Goal: Information Seeking & Learning: Learn about a topic

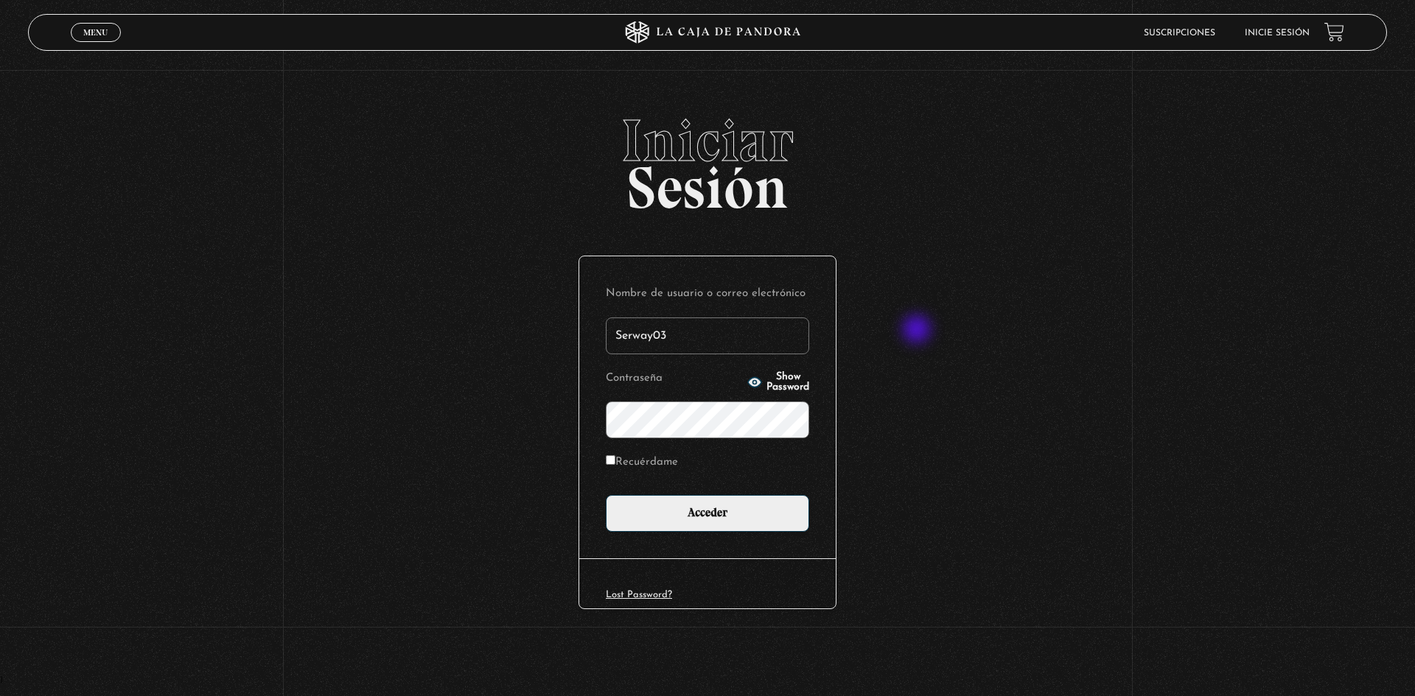
type input "Serway03"
click at [606, 495] on input "Acceder" at bounding box center [707, 513] width 203 height 37
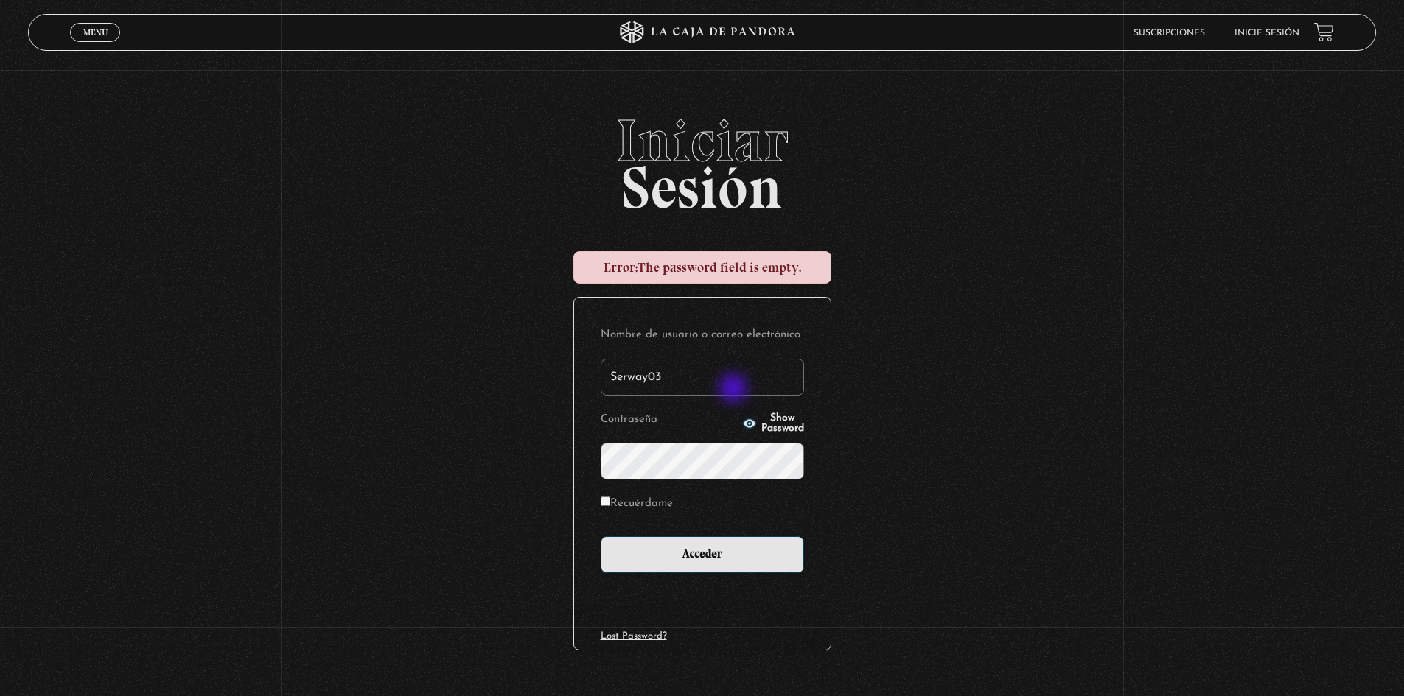
click at [735, 390] on input "Serway03" at bounding box center [701, 377] width 203 height 37
click at [738, 385] on input "Serway03" at bounding box center [701, 377] width 203 height 37
type input "esconstruccion@gmail.com"
click at [600, 536] on input "Acceder" at bounding box center [701, 554] width 203 height 37
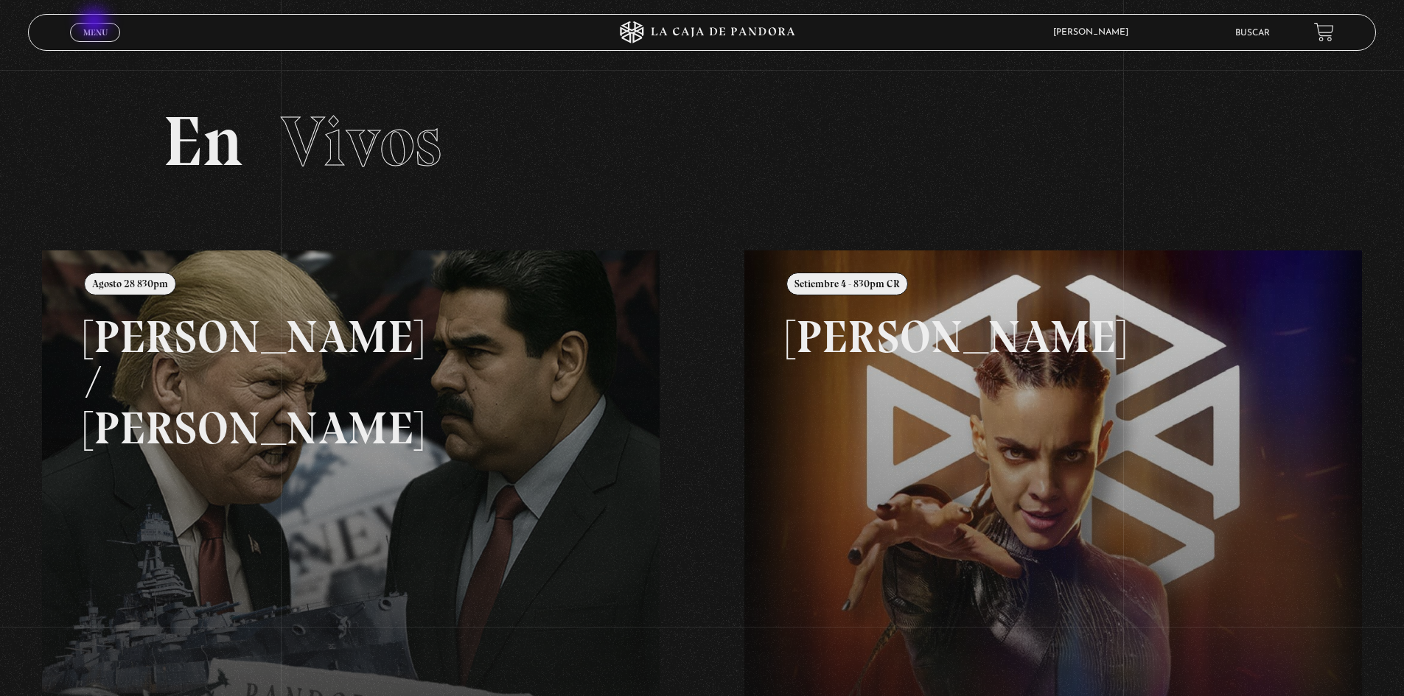
click at [96, 23] on link "Menu Cerrar" at bounding box center [95, 32] width 50 height 19
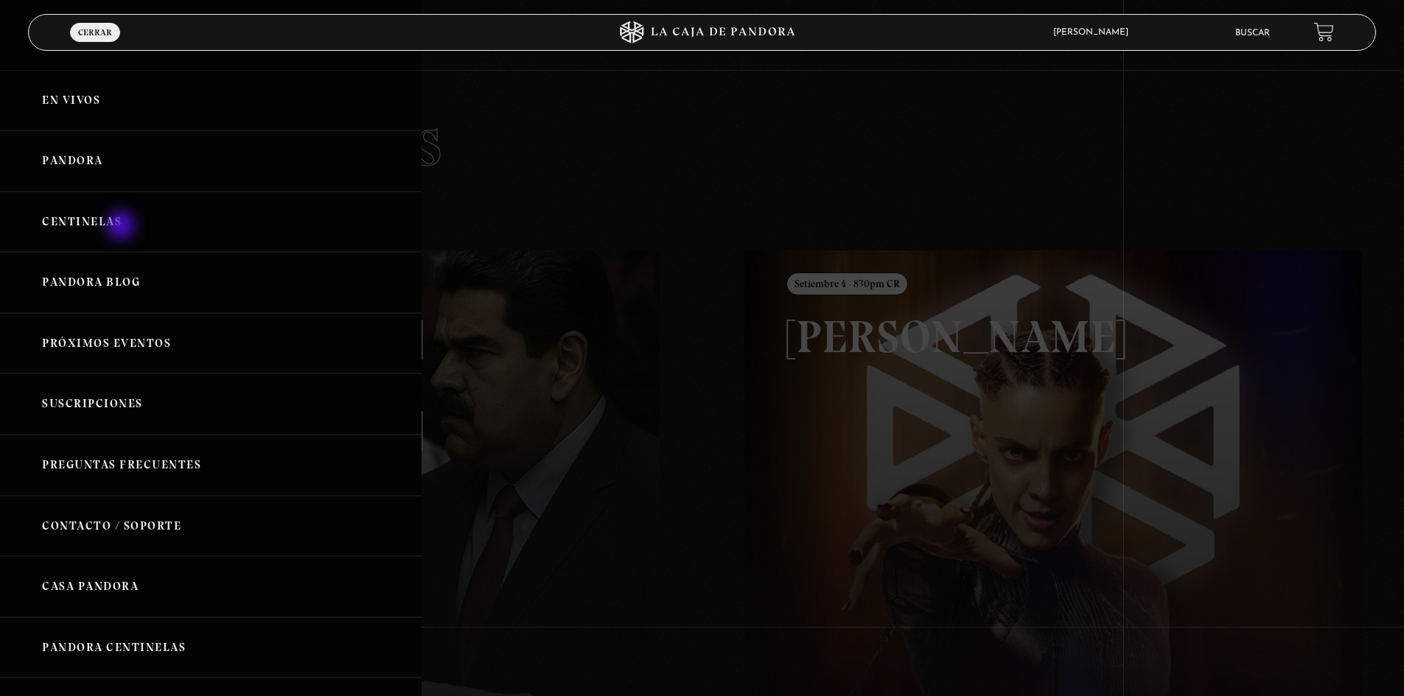
click at [122, 227] on link "Centinelas" at bounding box center [210, 222] width 421 height 61
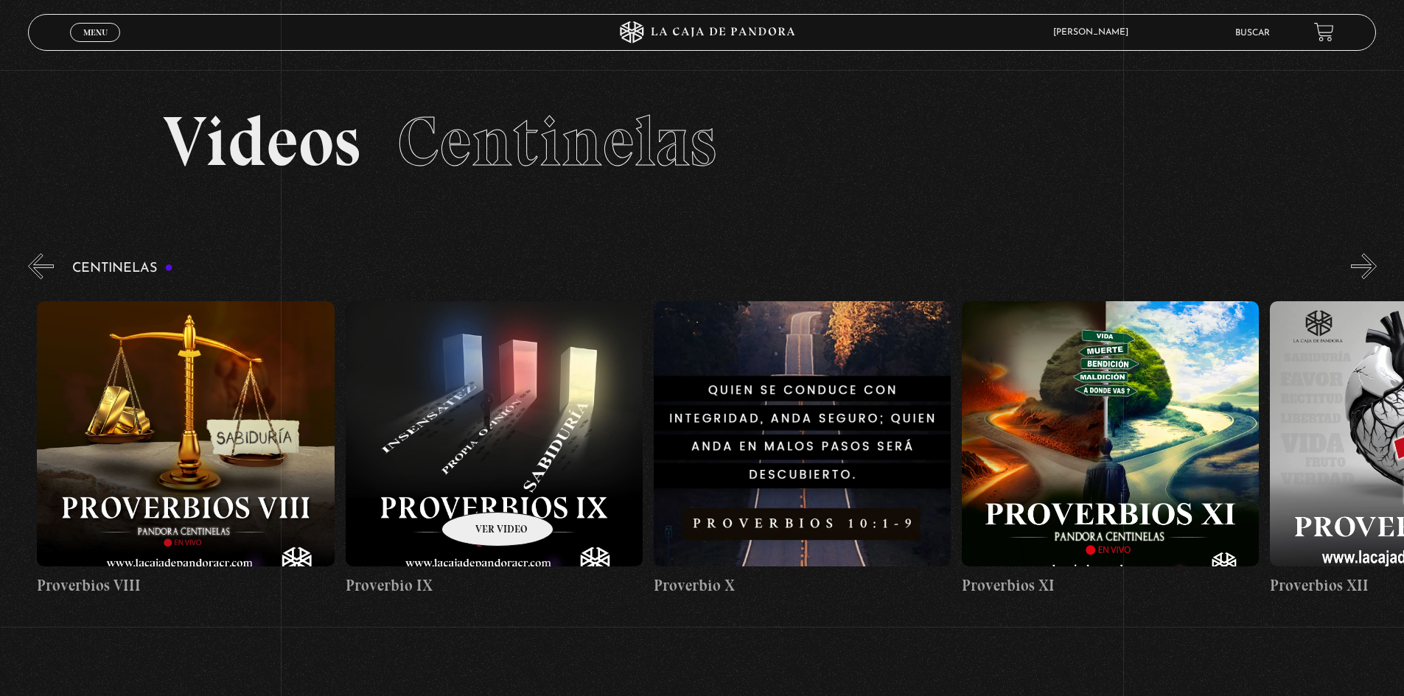
scroll to position [0, 3968]
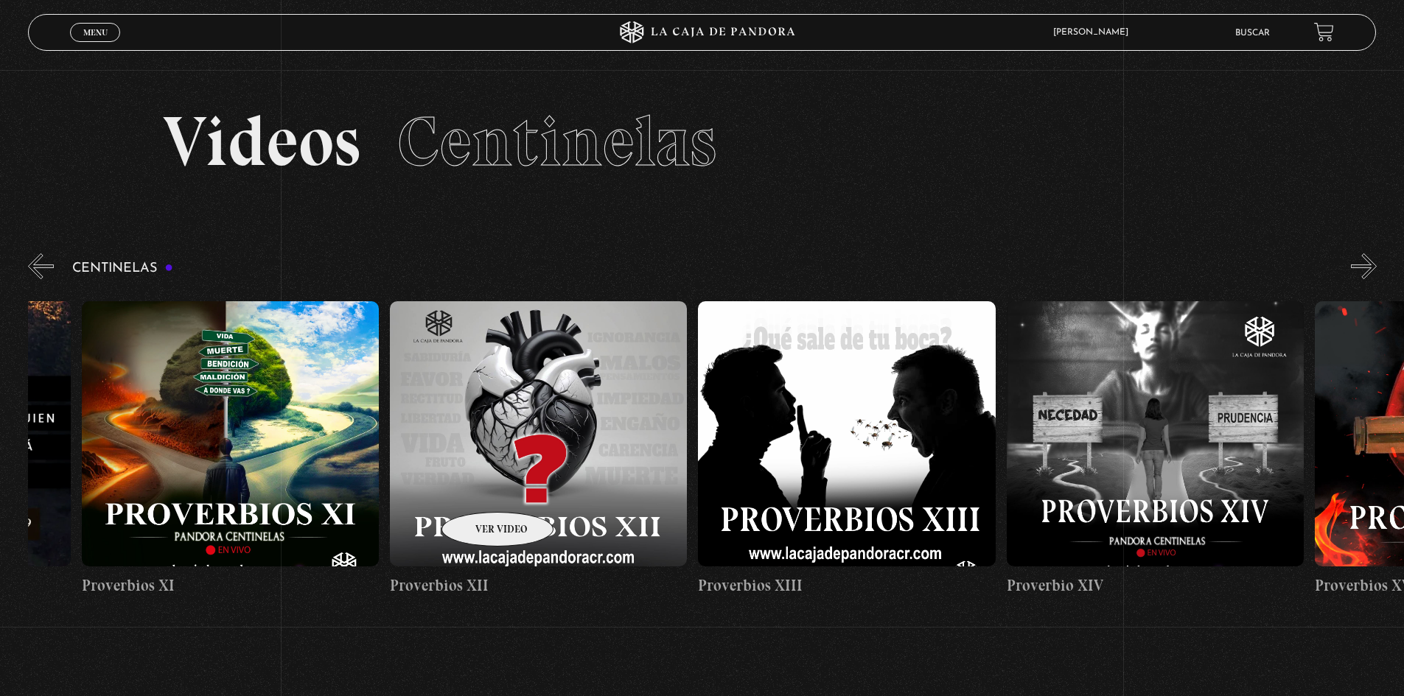
drag, startPoint x: 1107, startPoint y: 444, endPoint x: 415, endPoint y: 483, distance: 693.7
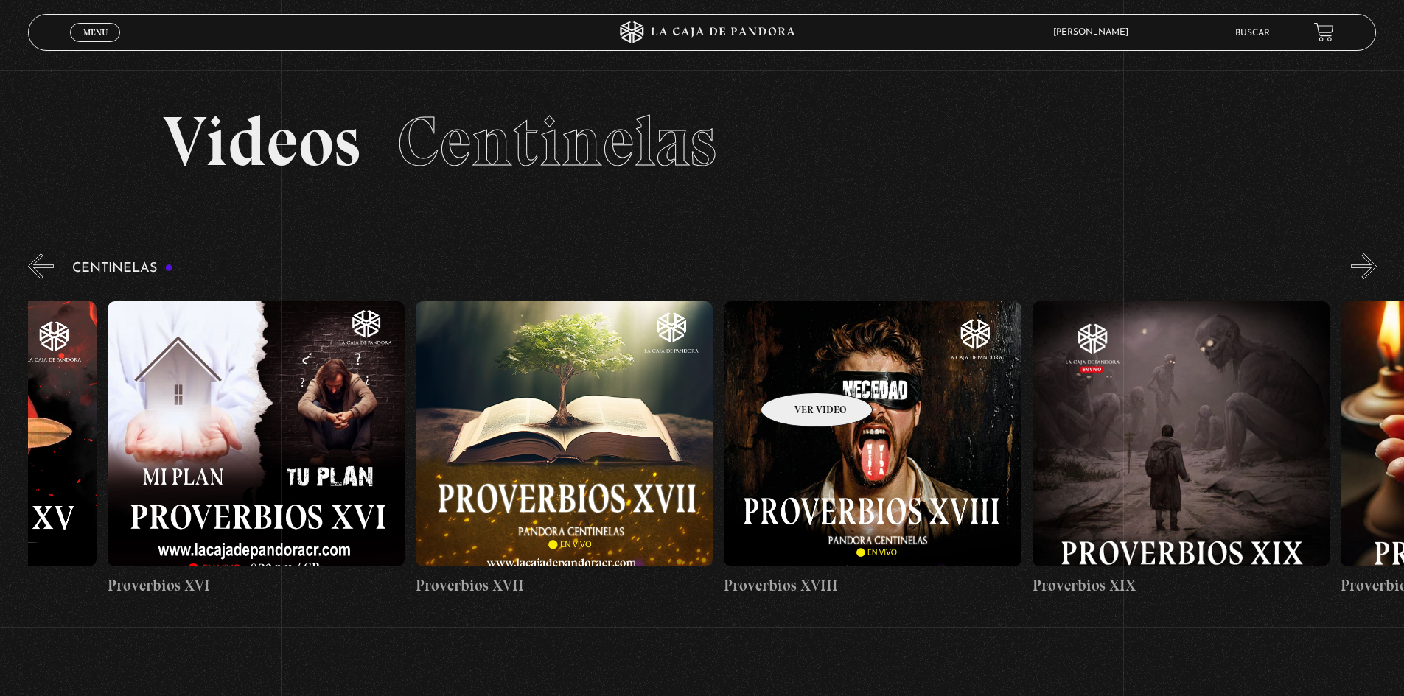
scroll to position [0, 5566]
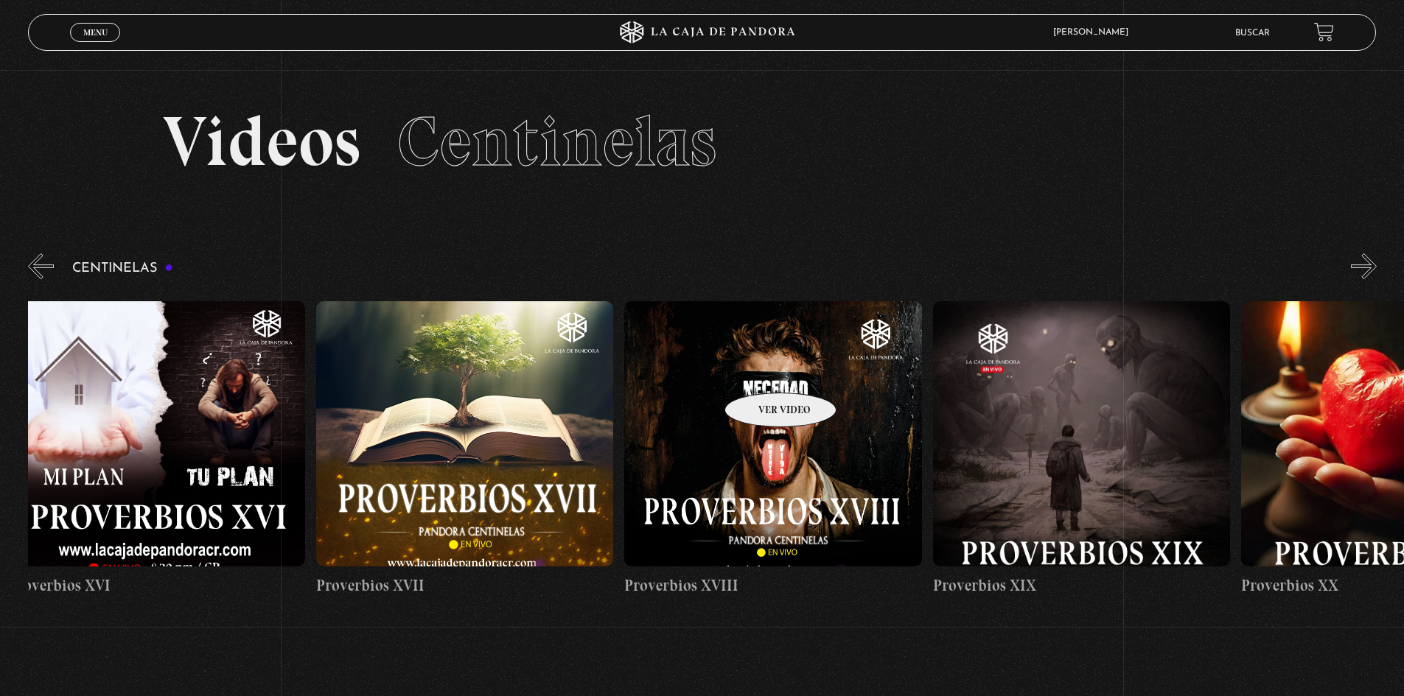
drag, startPoint x: 1081, startPoint y: 393, endPoint x: 761, endPoint y: 371, distance: 320.5
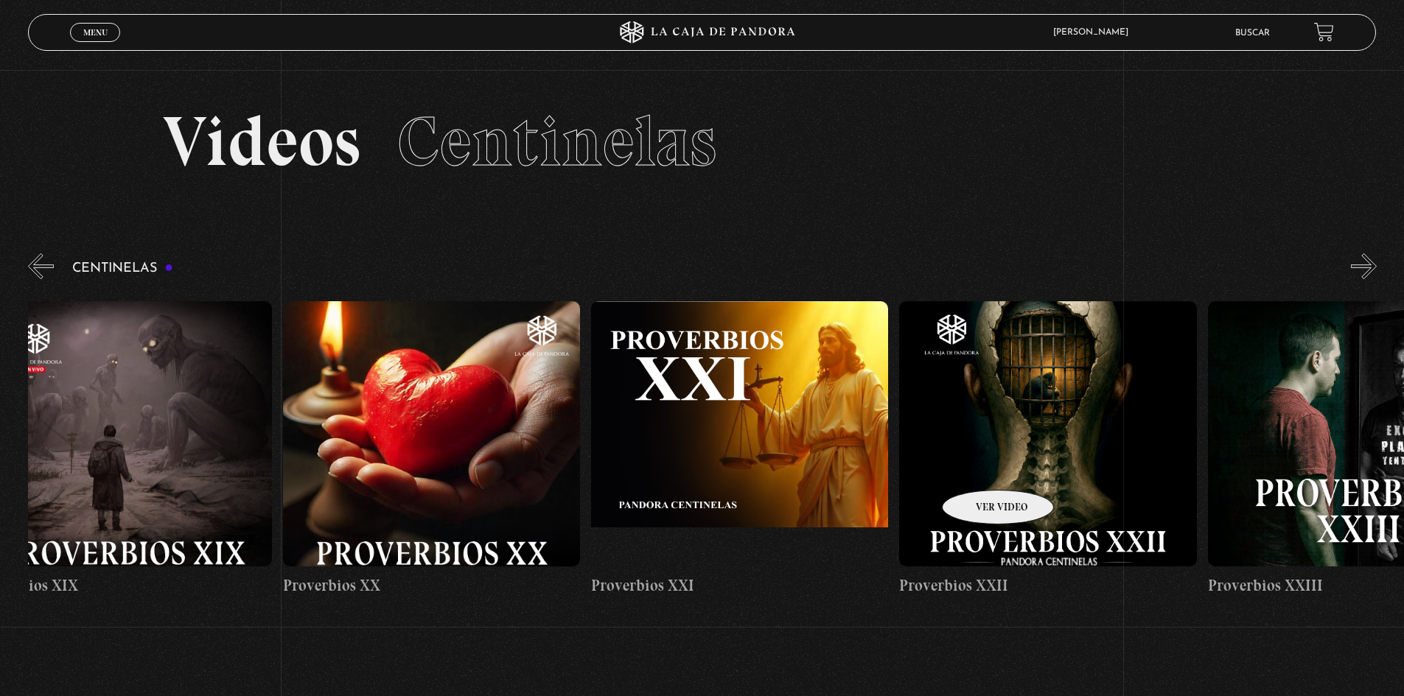
scroll to position [0, 6561]
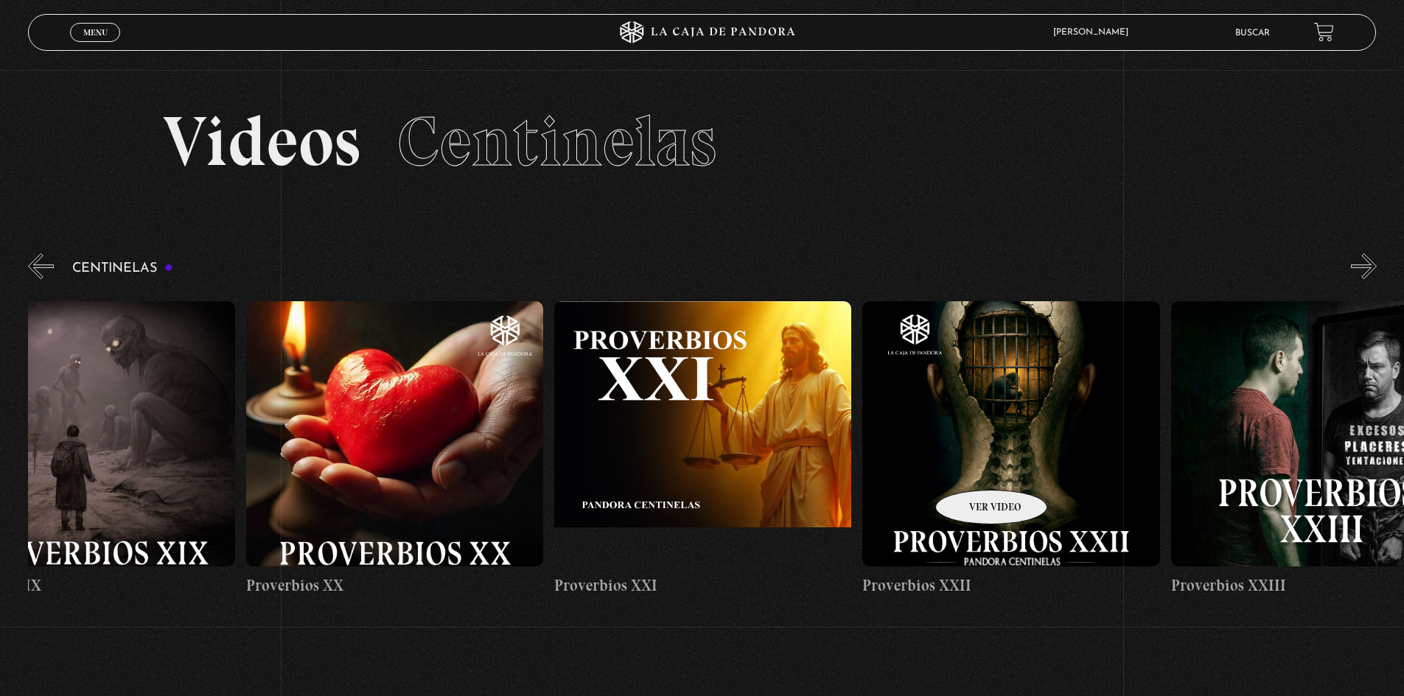
drag, startPoint x: 1171, startPoint y: 477, endPoint x: 972, endPoint y: 468, distance: 199.2
click at [688, 379] on figure at bounding box center [702, 433] width 297 height 265
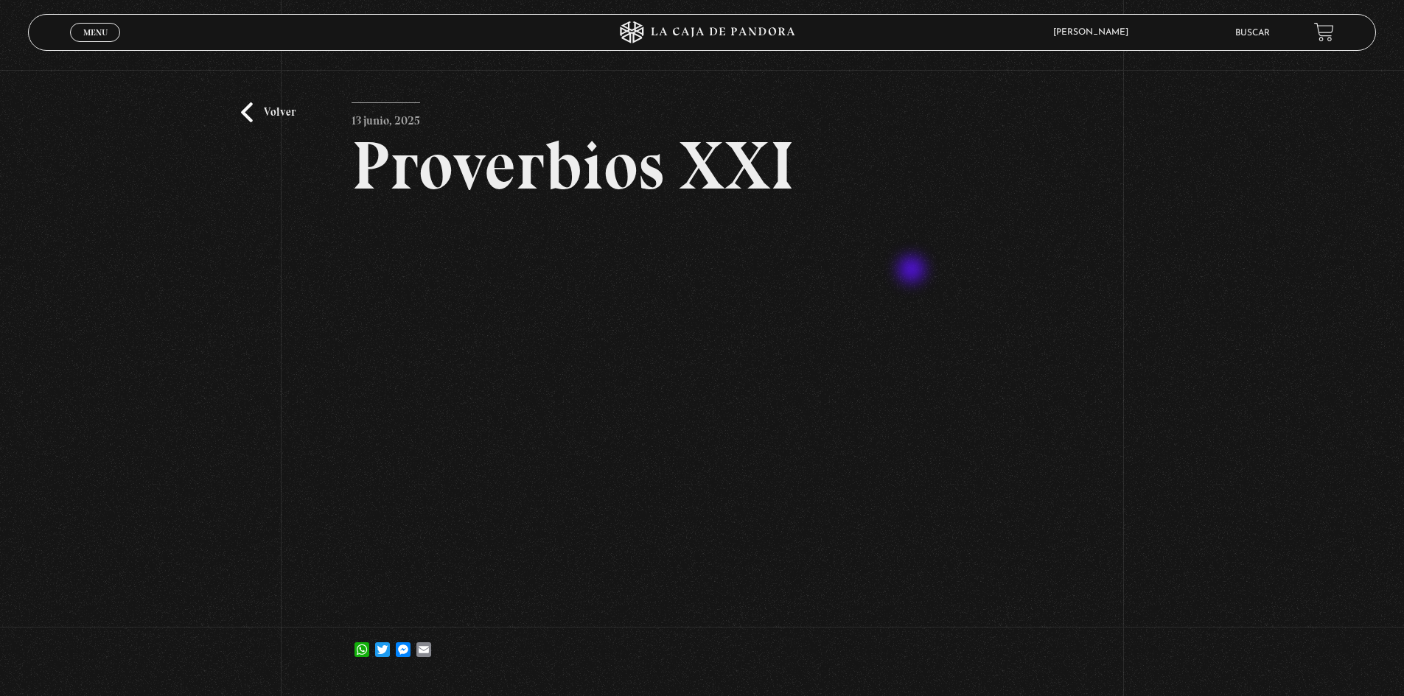
scroll to position [74, 0]
